Goal: Communication & Community: Answer question/provide support

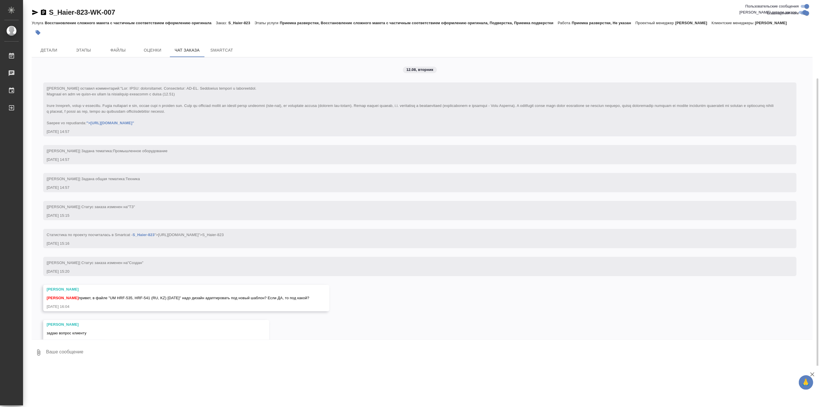
scroll to position [2386, 0]
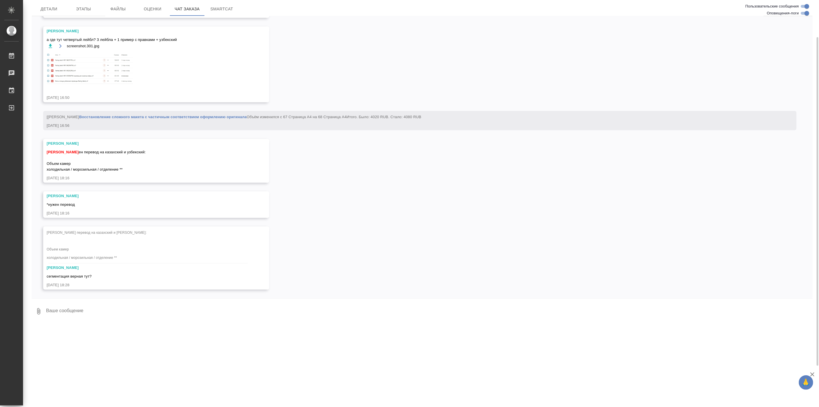
click at [137, 315] on textarea at bounding box center [430, 311] width 768 height 20
click at [109, 311] on textarea "Простите, влезу. Перевод ведь дан в файле от клиента:" at bounding box center [425, 311] width 758 height 20
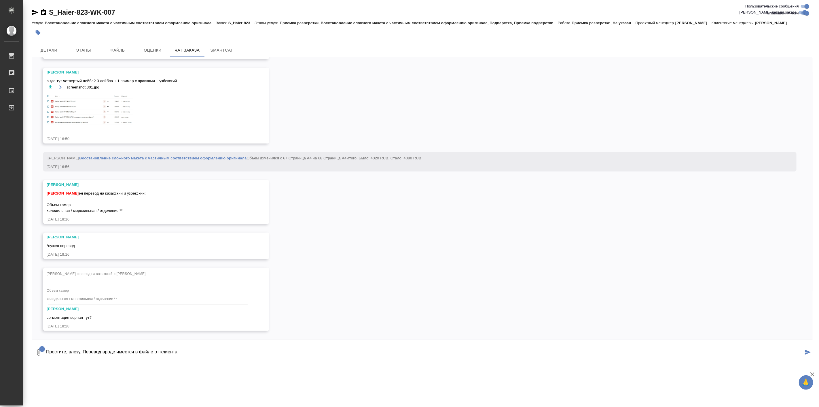
click at [216, 353] on textarea "Простите, влезу. Перевод вроде имеется в файле от клиента:" at bounding box center [425, 353] width 758 height 20
type textarea "Простите, влезу. Перевод вроде имеется в файле от клиента: Только не понятно во…"
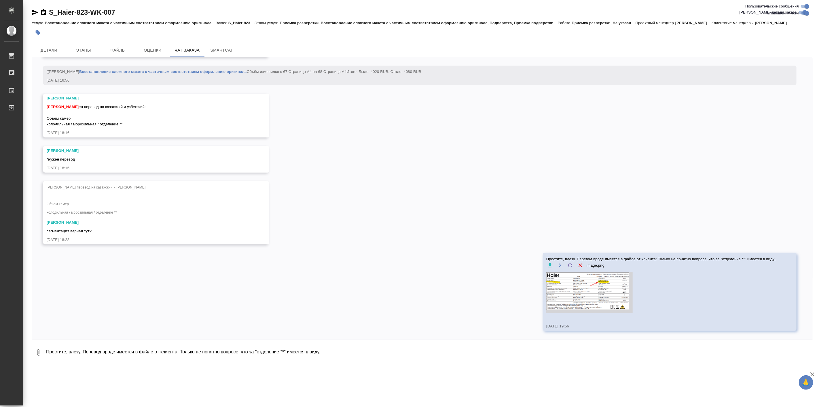
scroll to position [2432, 0]
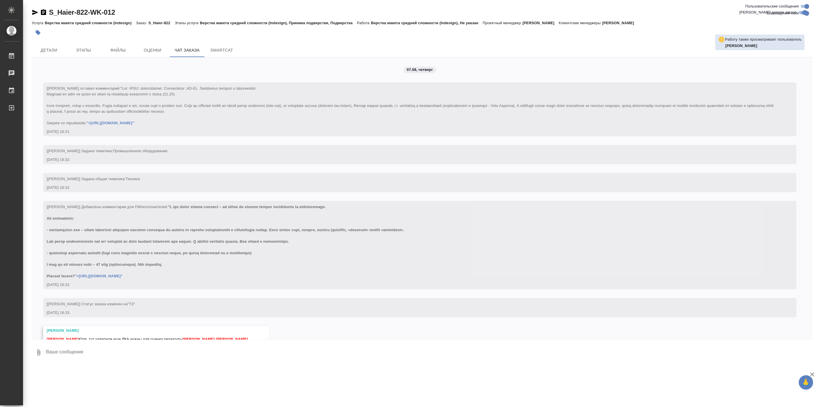
scroll to position [10110, 0]
